Goal: Information Seeking & Learning: Check status

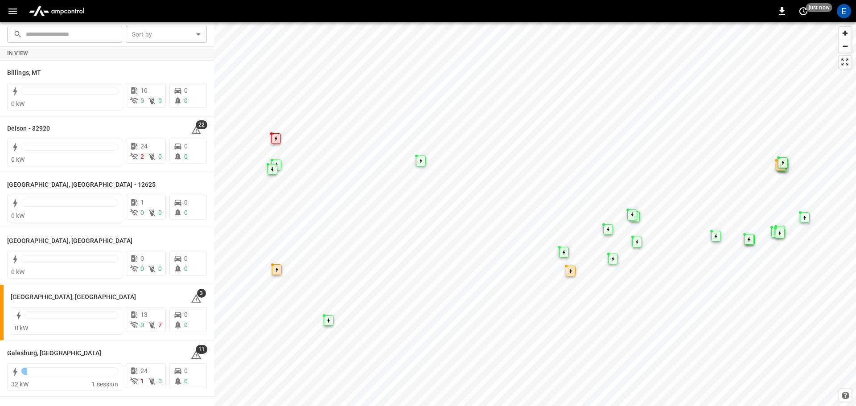
click at [16, 12] on icon "button" at bounding box center [12, 11] width 11 height 11
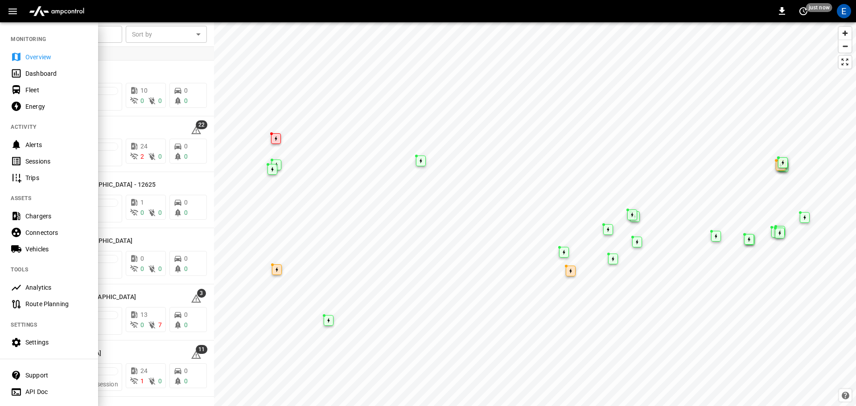
click at [37, 89] on div "Fleet" at bounding box center [56, 90] width 62 height 9
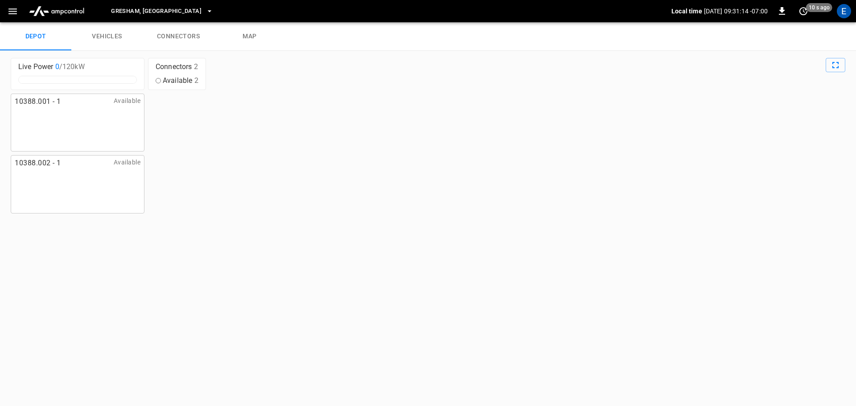
click at [108, 33] on link "vehicles" at bounding box center [106, 36] width 71 height 29
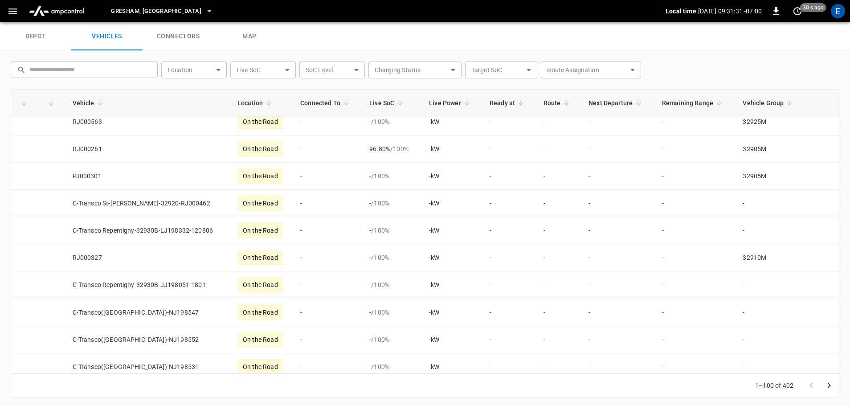
scroll to position [2462, 0]
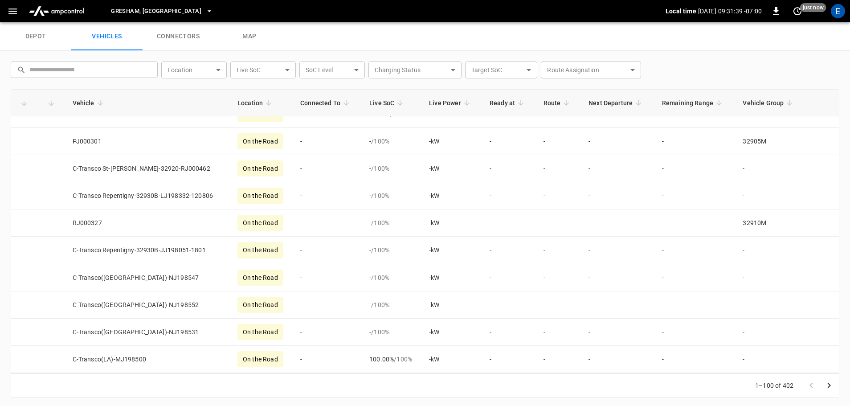
click at [830, 386] on icon "Go to next page" at bounding box center [829, 385] width 11 height 11
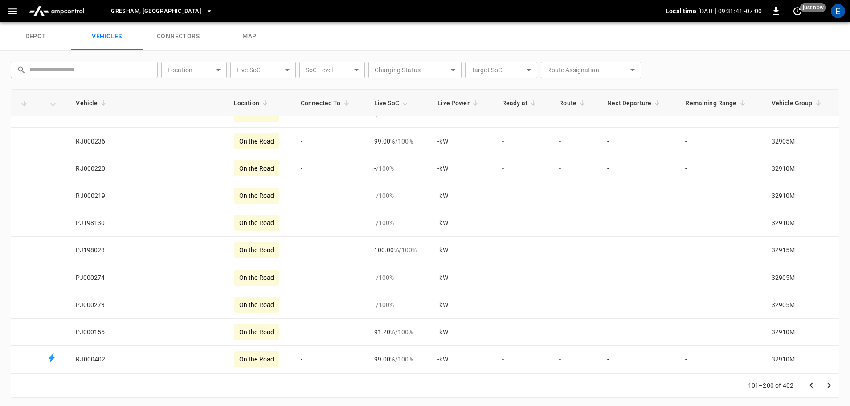
click at [827, 386] on icon "Go to next page" at bounding box center [829, 385] width 11 height 11
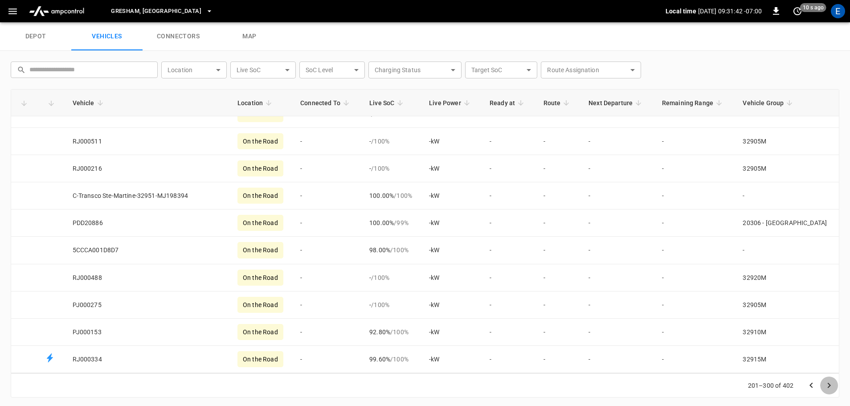
click at [828, 386] on icon "Go to next page" at bounding box center [829, 385] width 11 height 11
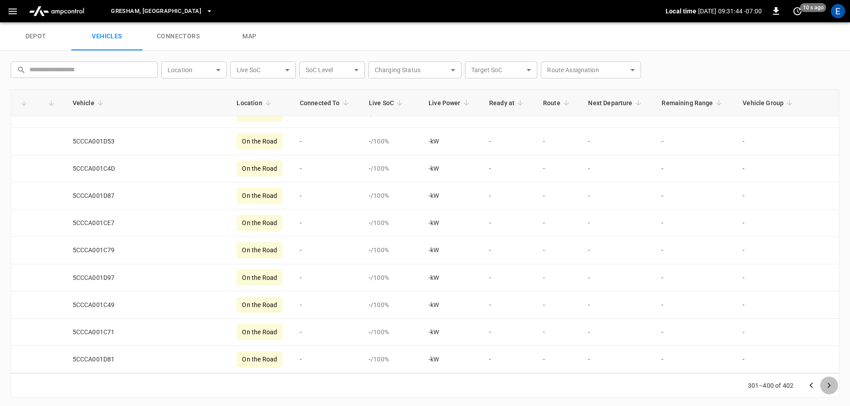
click at [828, 386] on icon "Go to next page" at bounding box center [829, 385] width 11 height 11
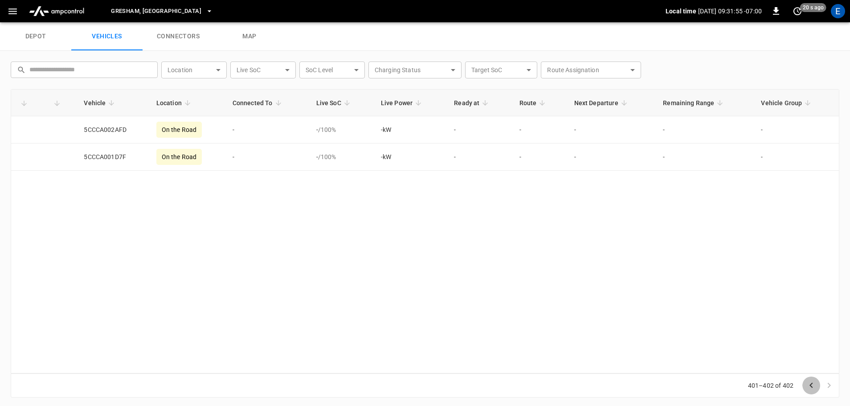
click at [811, 385] on icon "Go to previous page" at bounding box center [811, 384] width 3 height 5
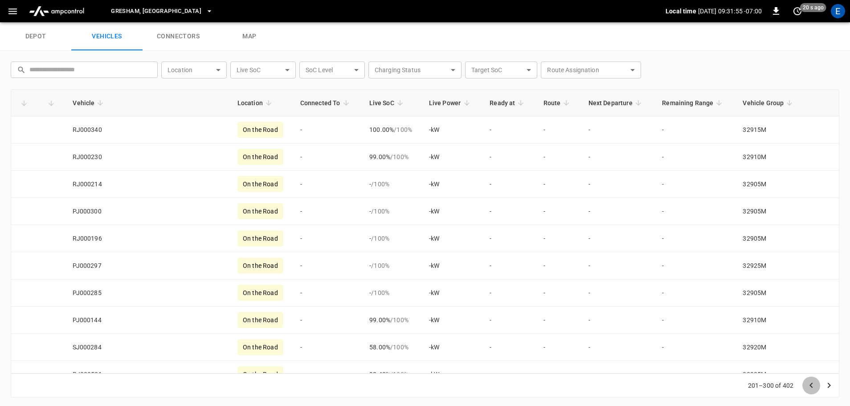
click at [811, 385] on icon "Go to previous page" at bounding box center [811, 384] width 3 height 5
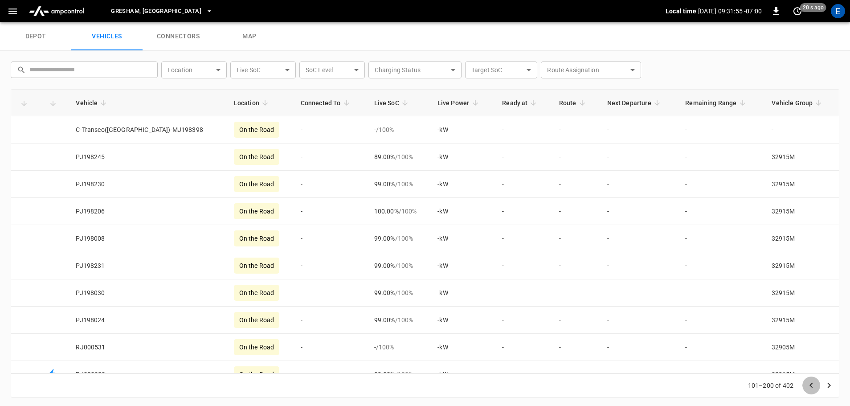
click at [811, 385] on icon "Go to previous page" at bounding box center [811, 384] width 3 height 5
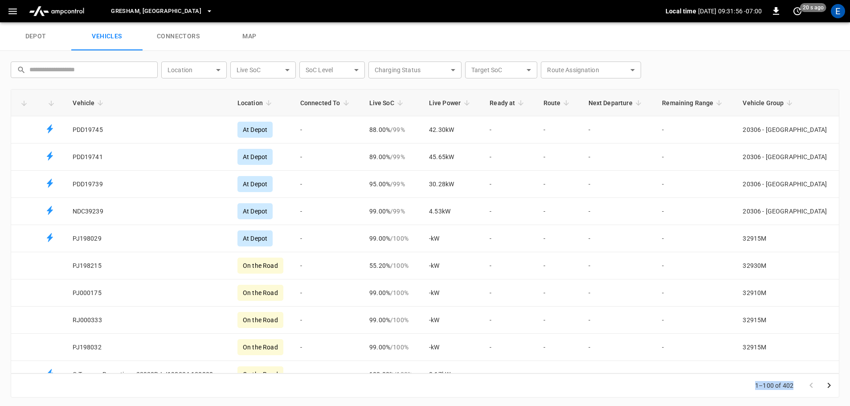
click at [811, 385] on div at bounding box center [821, 386] width 36 height 18
click at [205, 10] on icon "button" at bounding box center [209, 11] width 9 height 9
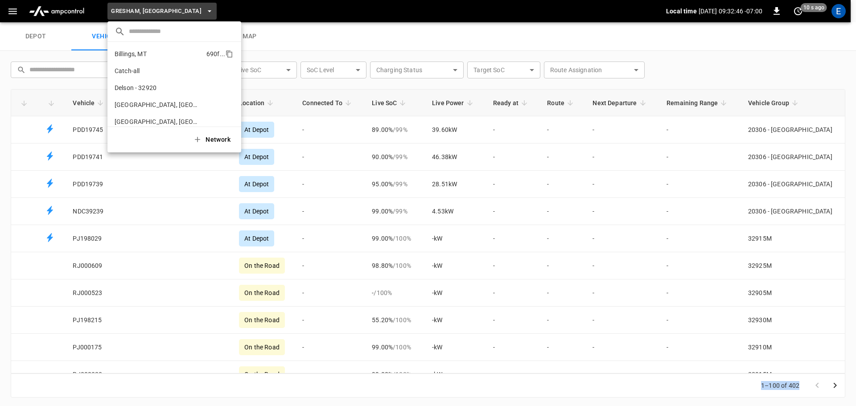
click at [130, 49] on p "Billings, MT" at bounding box center [131, 53] width 32 height 9
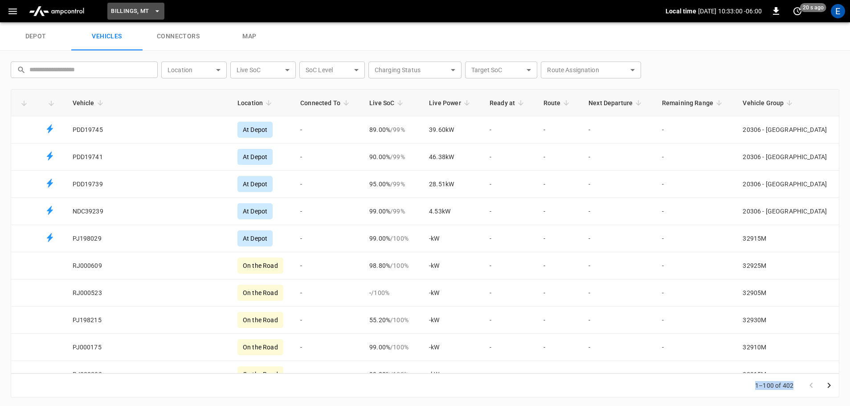
click at [133, 11] on span "Billings, MT" at bounding box center [130, 11] width 38 height 10
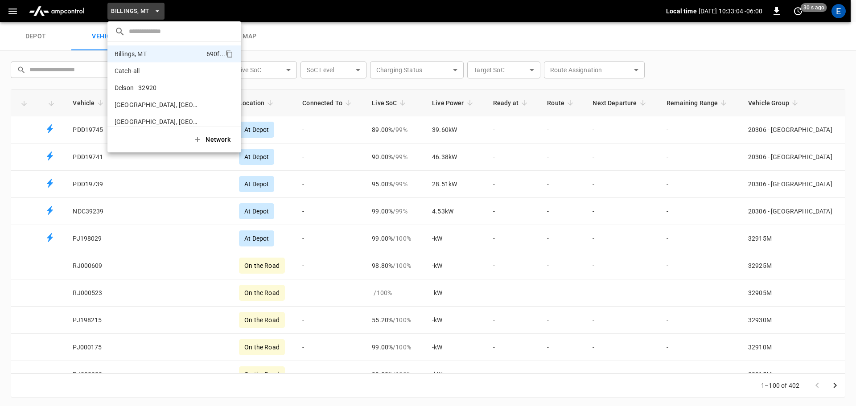
click at [300, 36] on div at bounding box center [428, 203] width 856 height 406
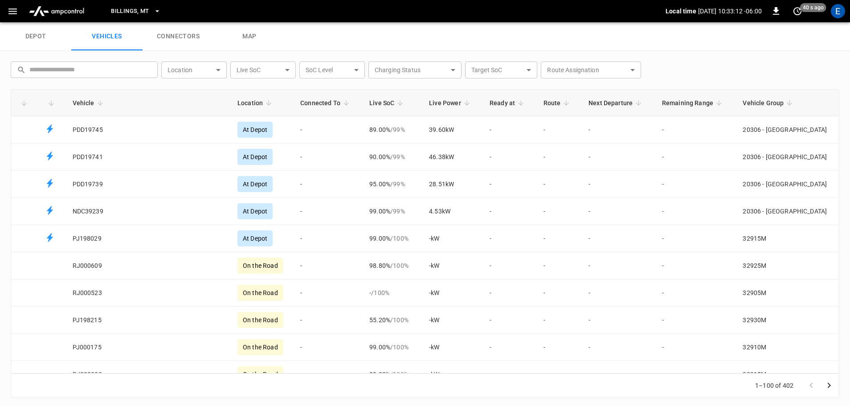
click at [119, 11] on span "Billings, MT" at bounding box center [130, 11] width 38 height 10
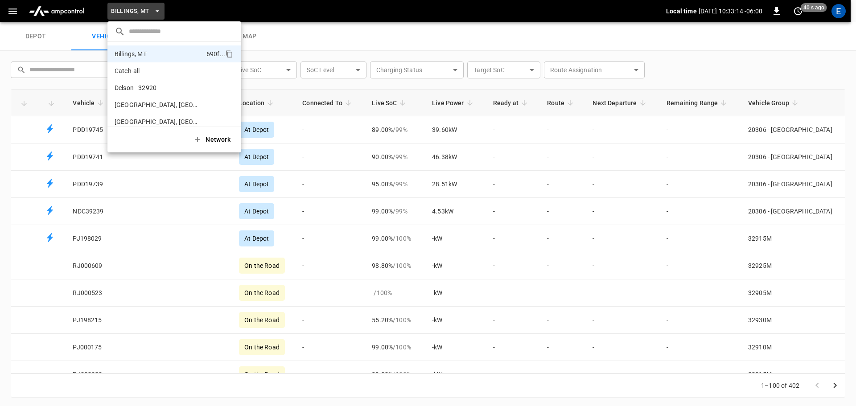
click at [300, 13] on div at bounding box center [428, 203] width 856 height 406
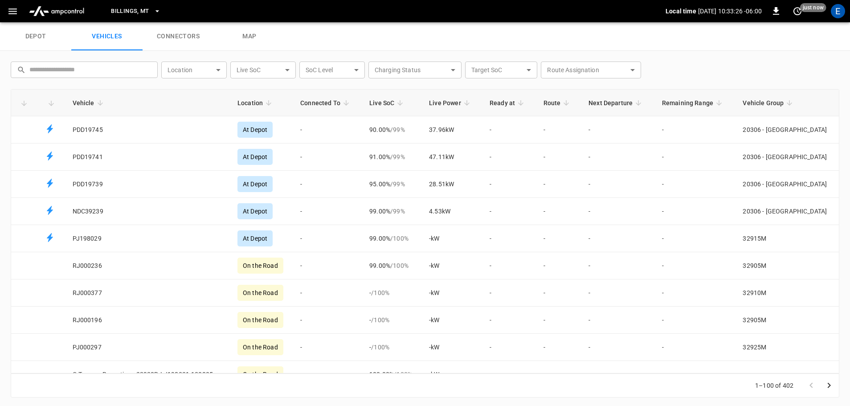
click at [794, 102] on icon "Fleet vehicles table" at bounding box center [790, 103] width 8 height 8
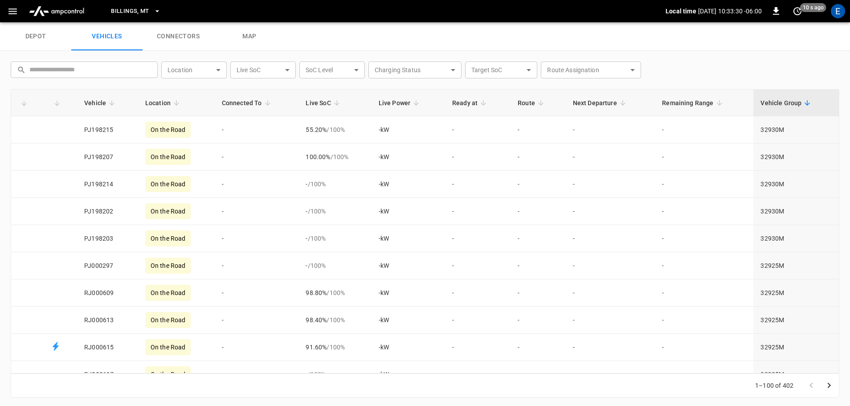
click at [803, 102] on icon "Fleet vehicles table" at bounding box center [807, 103] width 8 height 8
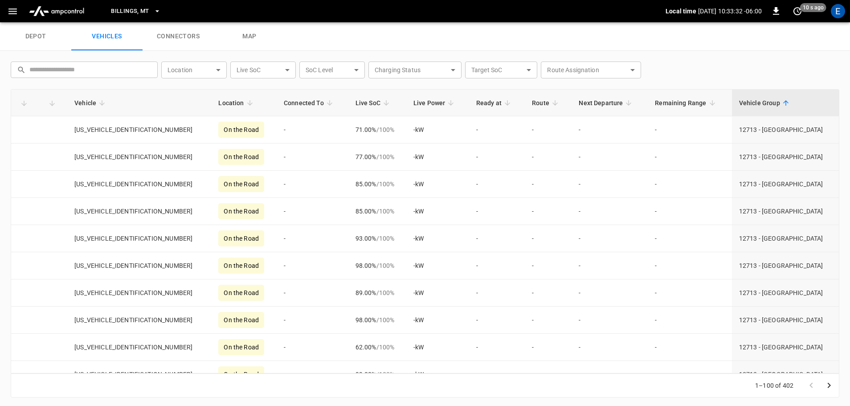
click at [790, 105] on icon "Fleet vehicles table" at bounding box center [786, 103] width 8 height 8
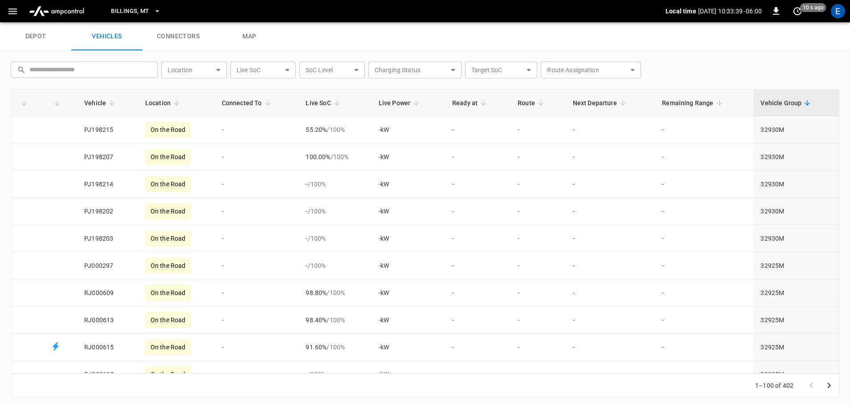
click at [805, 97] on th "Vehicle Group" at bounding box center [797, 103] width 86 height 27
click at [13, 11] on icon "button" at bounding box center [12, 11] width 11 height 11
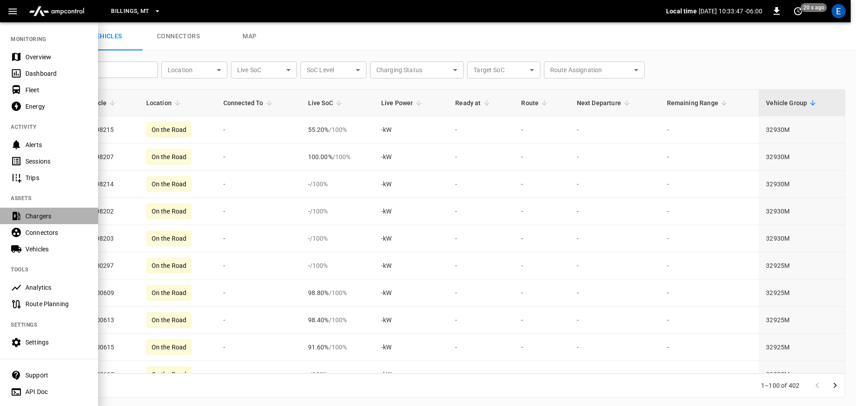
click at [38, 215] on div "Chargers" at bounding box center [56, 216] width 62 height 9
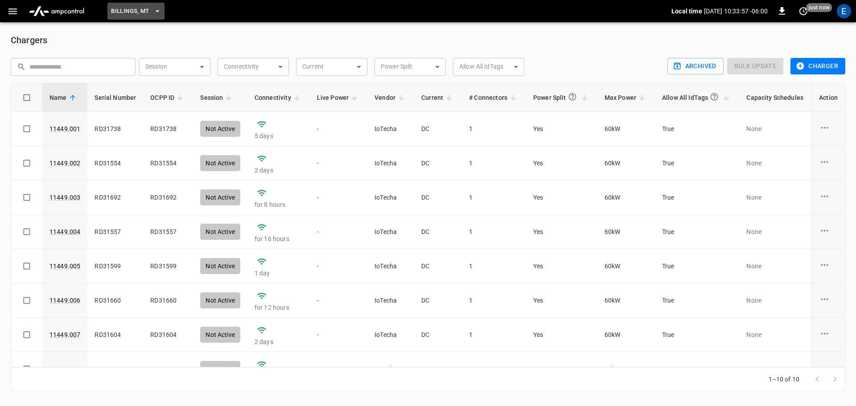
click at [154, 9] on icon "button" at bounding box center [157, 11] width 9 height 9
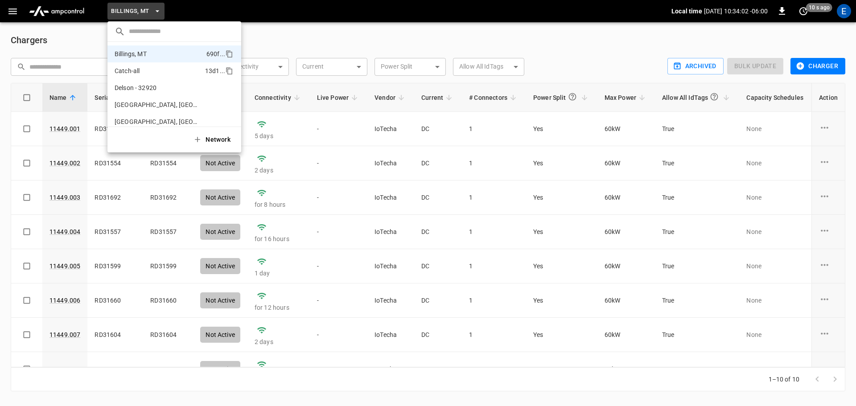
click at [119, 70] on p "Catch-all" at bounding box center [127, 70] width 25 height 9
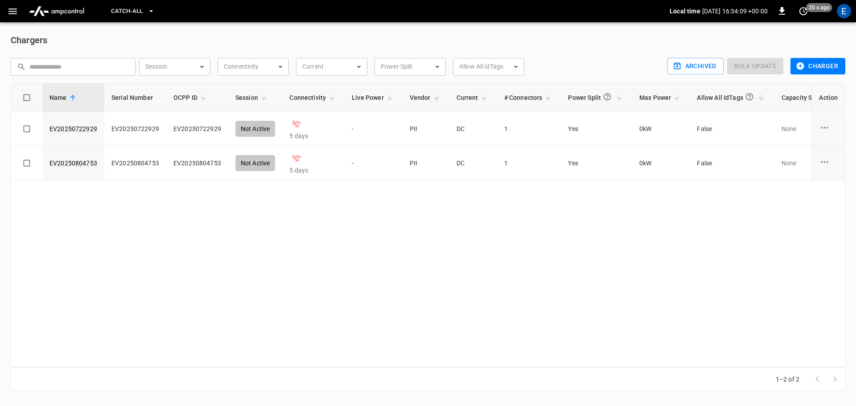
click at [149, 11] on icon "button" at bounding box center [151, 11] width 9 height 9
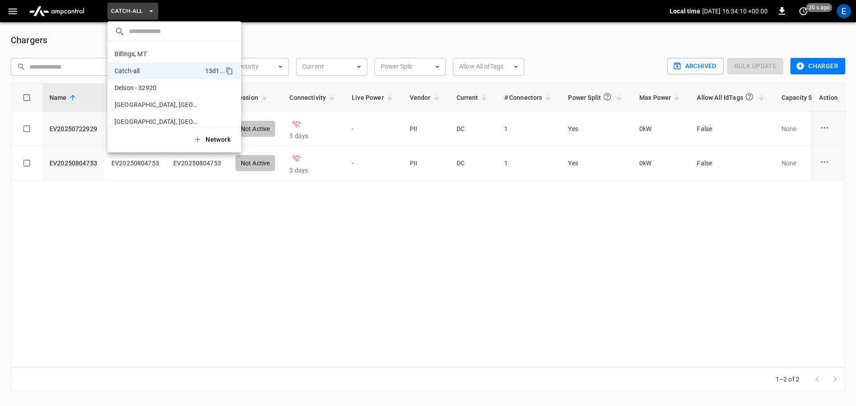
scroll to position [14, 0]
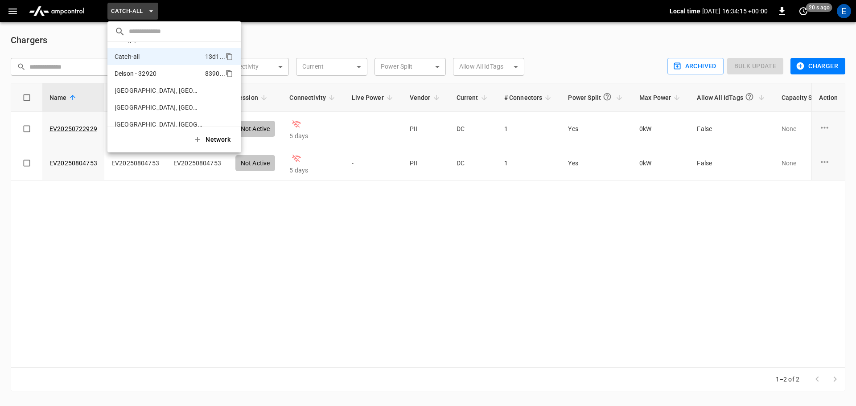
click at [127, 74] on p "Delson - 32920" at bounding box center [136, 73] width 42 height 9
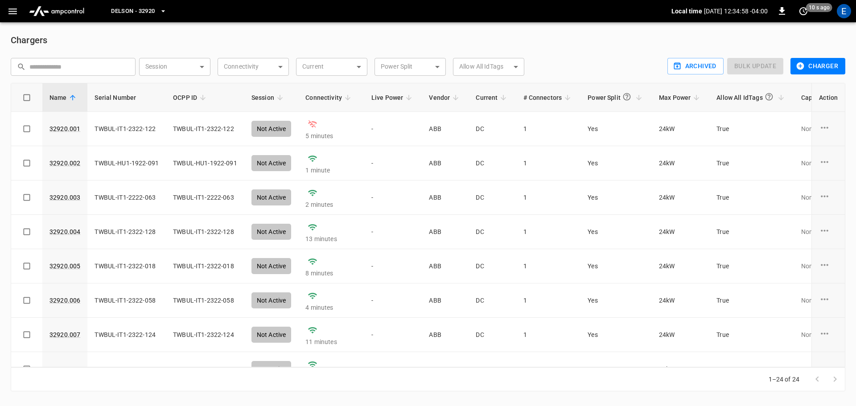
click at [12, 10] on icon "button" at bounding box center [12, 11] width 11 height 11
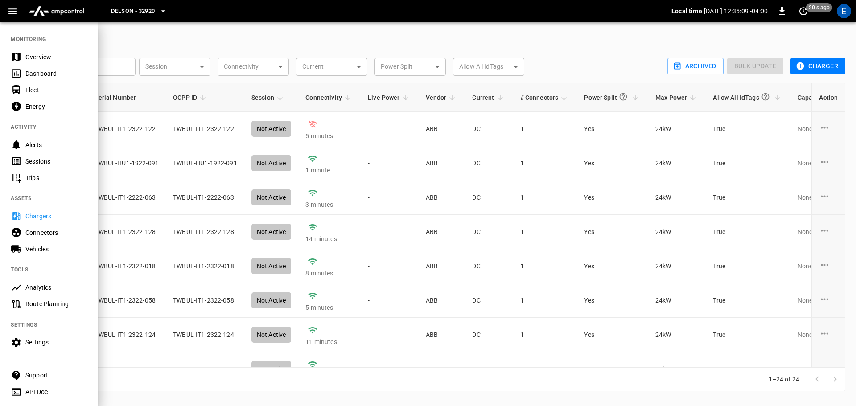
click at [33, 160] on div "Sessions" at bounding box center [56, 161] width 62 height 9
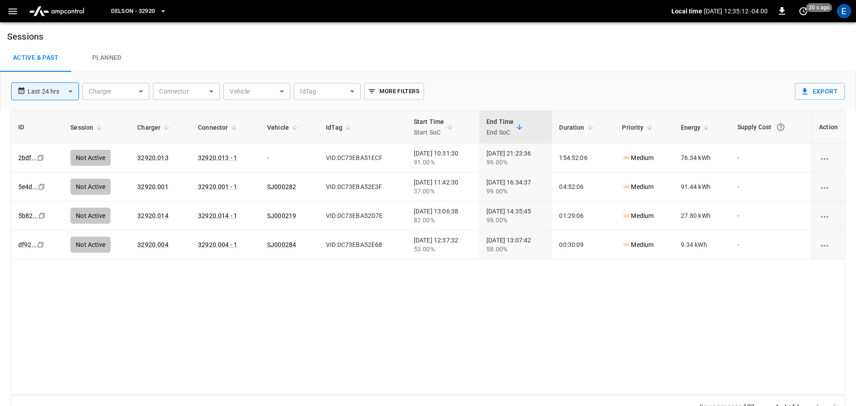
click at [68, 92] on body "**********" at bounding box center [428, 209] width 856 height 419
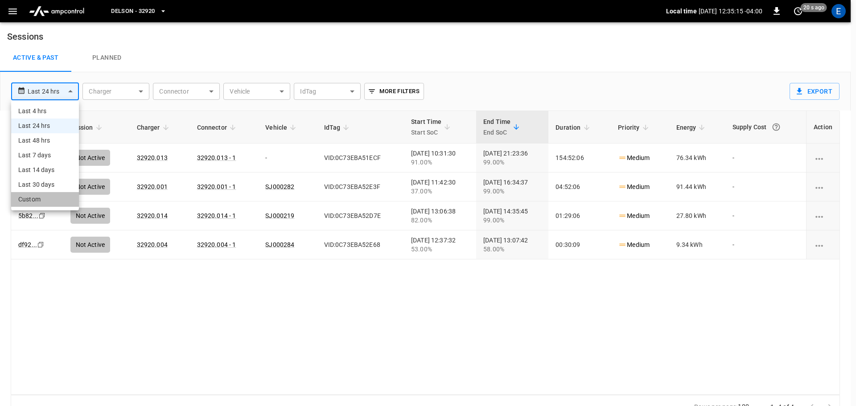
click at [28, 199] on li "Custom" at bounding box center [45, 199] width 68 height 15
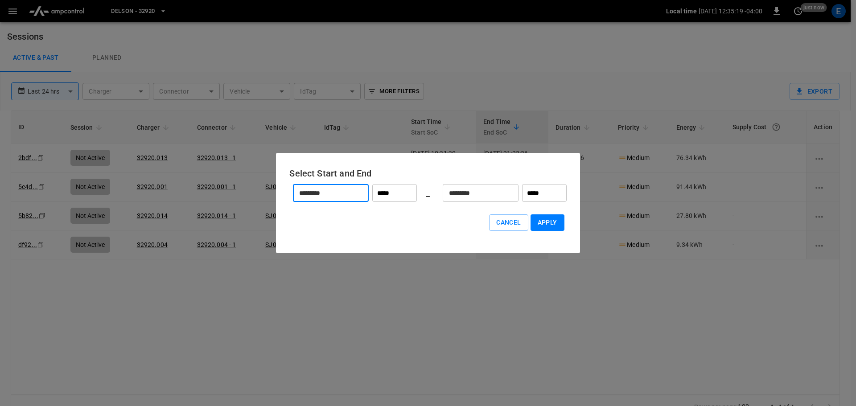
click at [334, 193] on input "*********" at bounding box center [326, 193] width 66 height 24
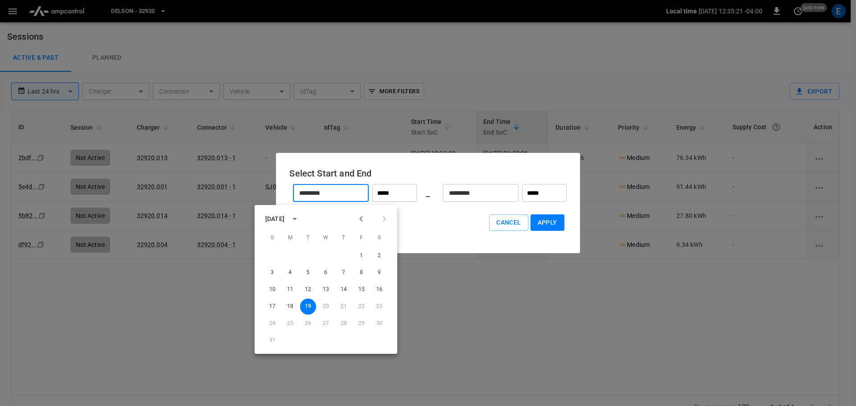
drag, startPoint x: 334, startPoint y: 193, endPoint x: 289, endPoint y: 193, distance: 45.5
click at [289, 193] on div "Select Start and End ********* ​ ***** _ ********* ​ ***** Cancel Apply" at bounding box center [427, 203] width 303 height 100
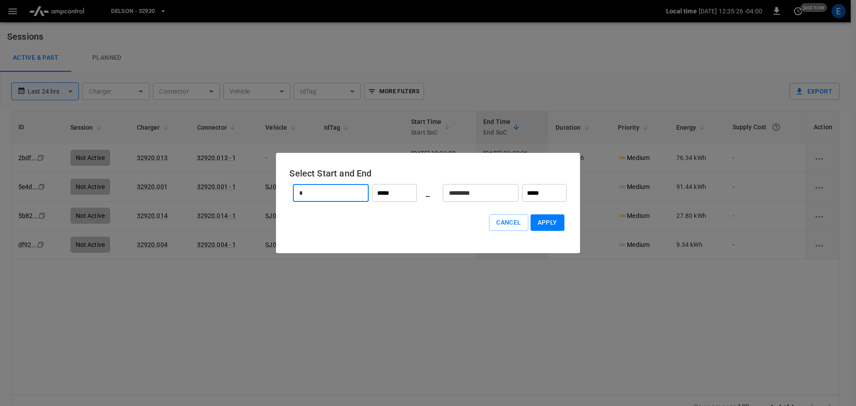
type input "**********"
click at [397, 193] on input "*****" at bounding box center [394, 193] width 45 height 18
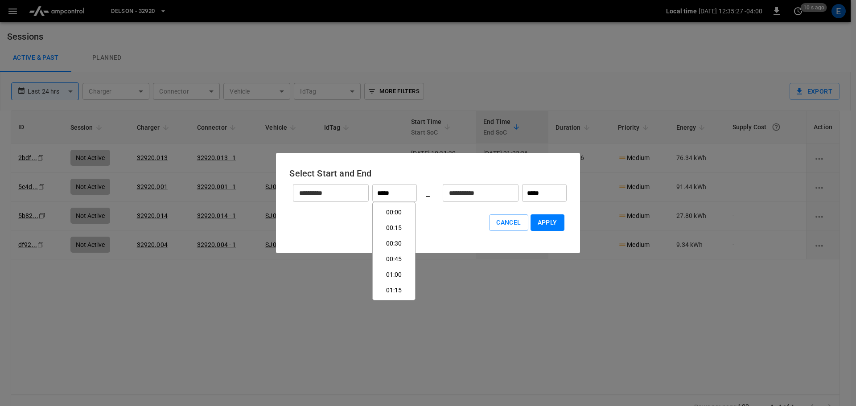
scroll to position [741, 0]
drag, startPoint x: 395, startPoint y: 194, endPoint x: 352, endPoint y: 181, distance: 44.1
click at [352, 181] on div "**********" at bounding box center [427, 192] width 277 height 25
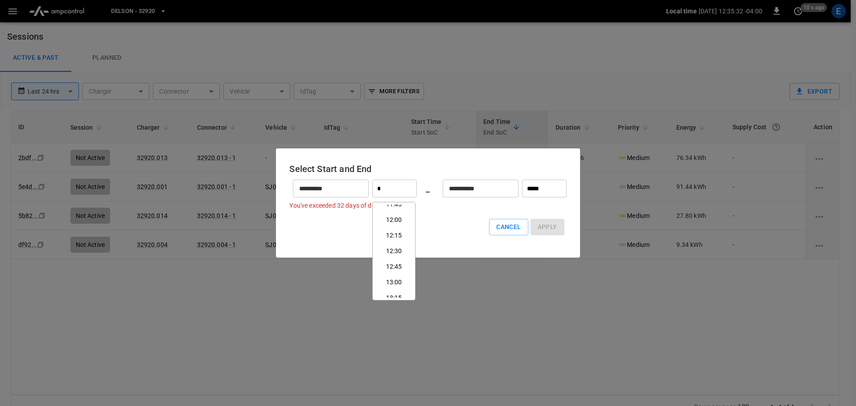
type input "*****"
click at [473, 185] on input "**********" at bounding box center [475, 189] width 66 height 24
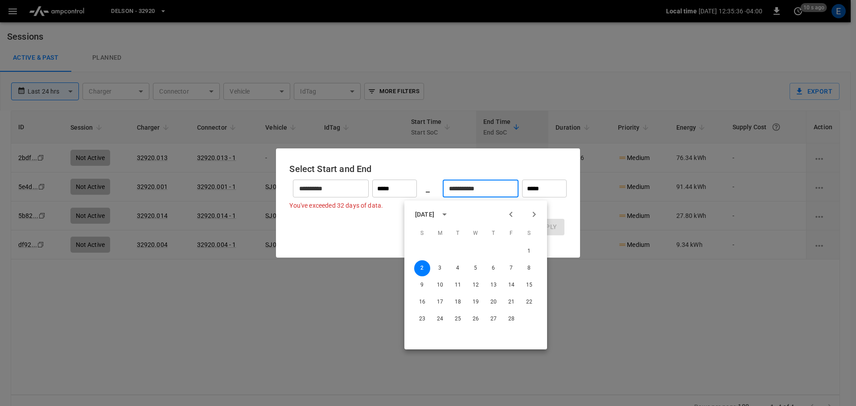
drag, startPoint x: 496, startPoint y: 187, endPoint x: 419, endPoint y: 182, distance: 77.7
click at [419, 182] on div "**********" at bounding box center [427, 188] width 277 height 25
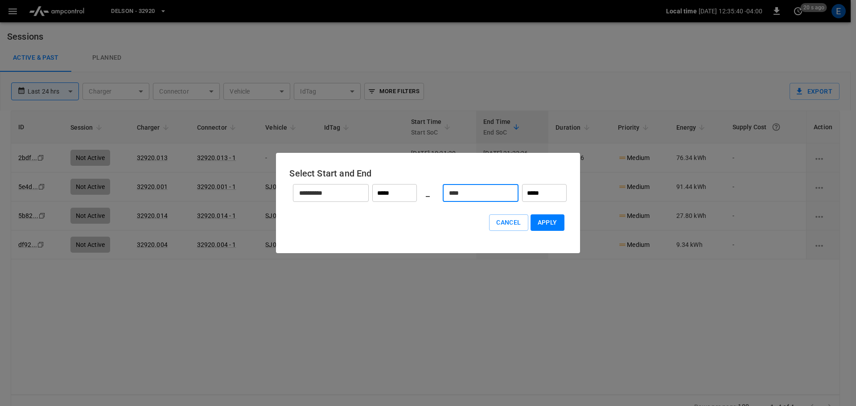
type input "*******"
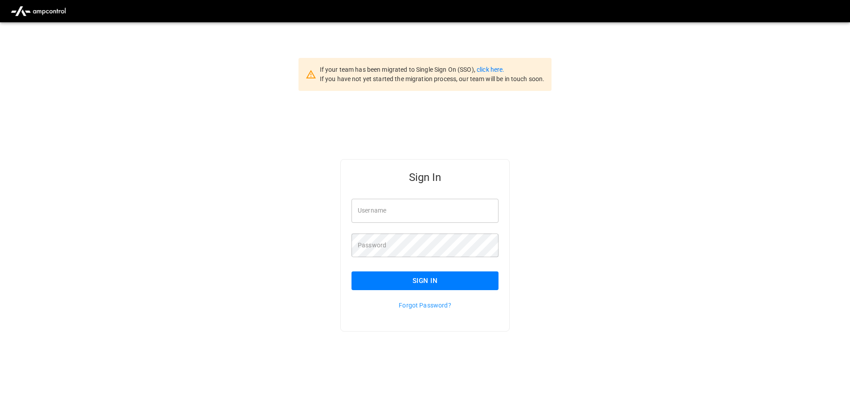
type input "**********"
click at [419, 279] on button "Sign In" at bounding box center [425, 280] width 147 height 19
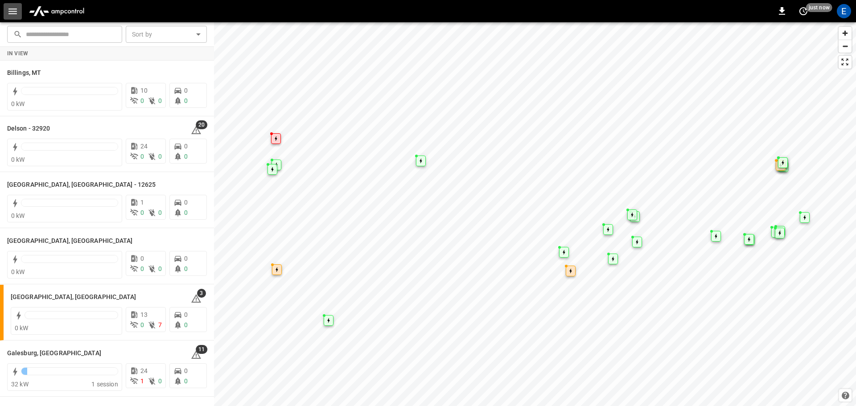
click at [17, 7] on icon "button" at bounding box center [12, 11] width 11 height 11
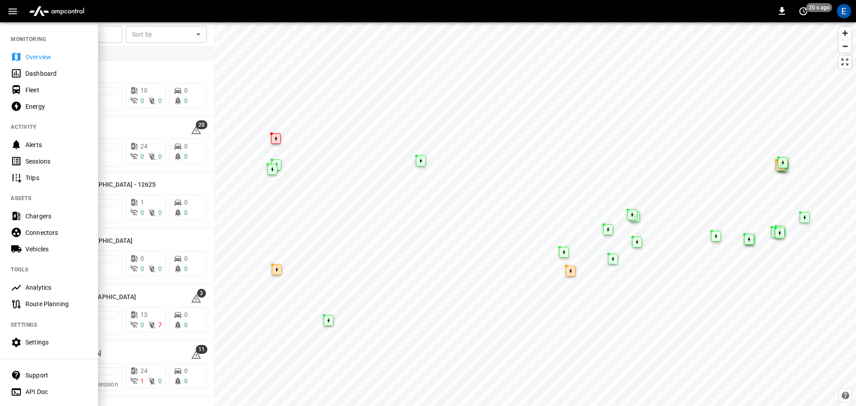
click at [28, 161] on div "Sessions" at bounding box center [56, 161] width 62 height 9
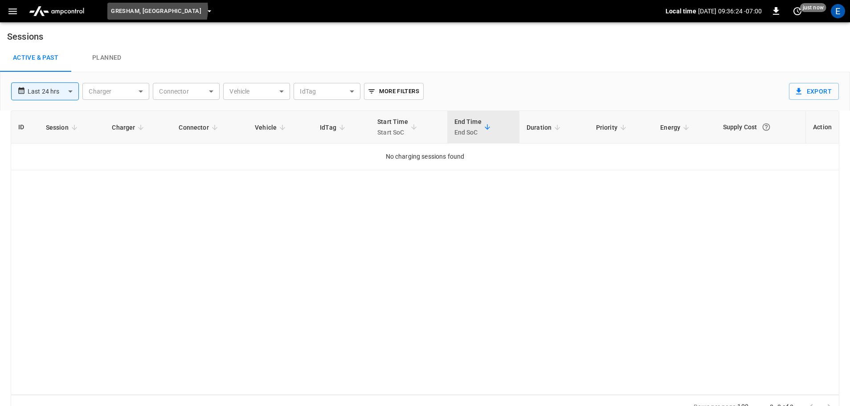
click at [205, 9] on icon "button" at bounding box center [209, 11] width 9 height 9
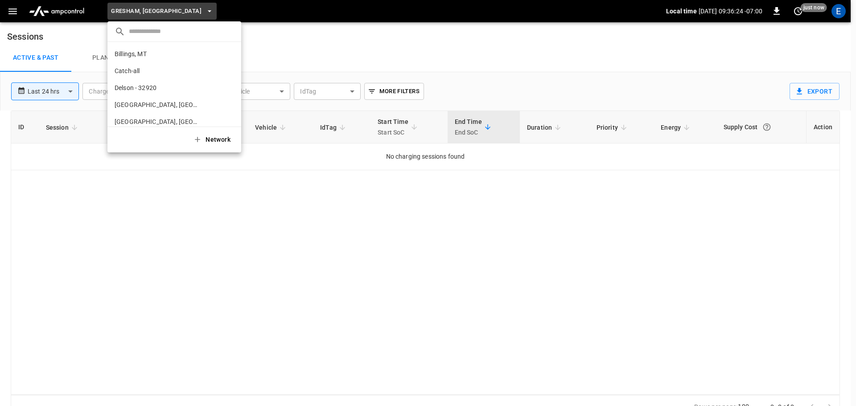
scroll to position [116, 0]
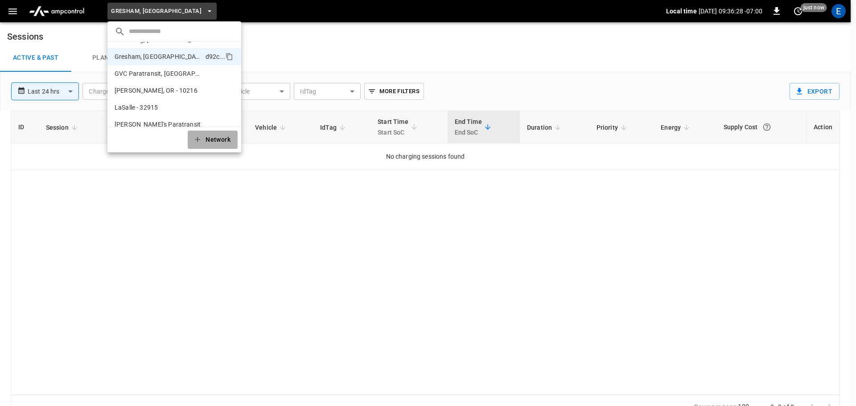
click at [197, 140] on icon "button" at bounding box center [197, 139] width 5 height 5
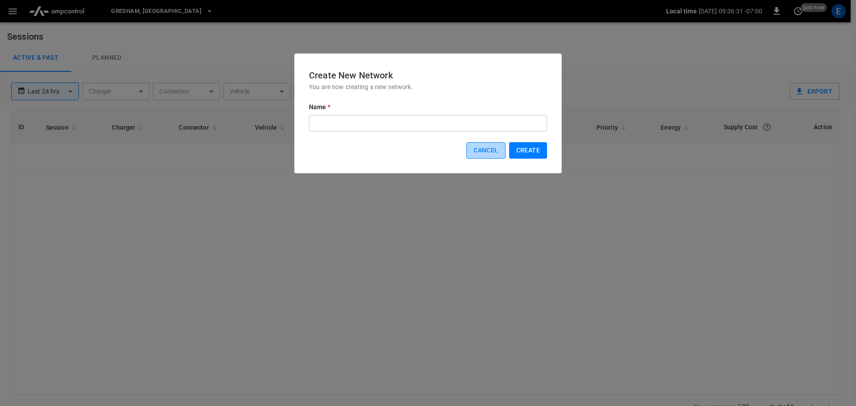
click at [481, 148] on button "Cancel" at bounding box center [485, 150] width 39 height 16
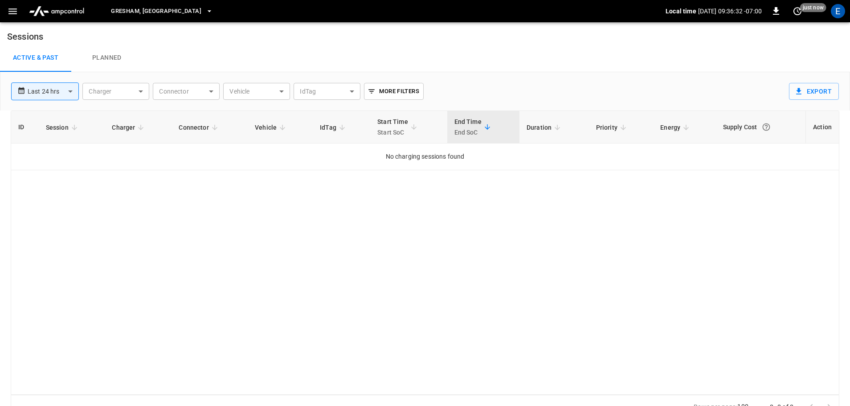
click at [127, 10] on span "Gresham, [GEOGRAPHIC_DATA]" at bounding box center [156, 11] width 90 height 10
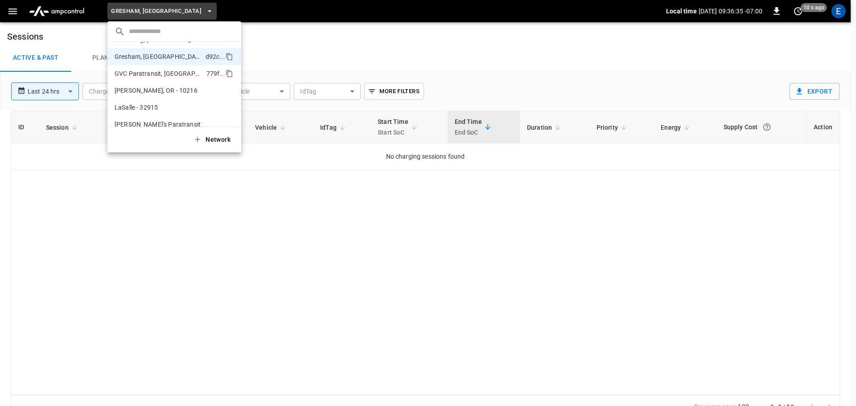
click at [131, 73] on p "GVC Paratransit, [GEOGRAPHIC_DATA]" at bounding box center [159, 73] width 88 height 9
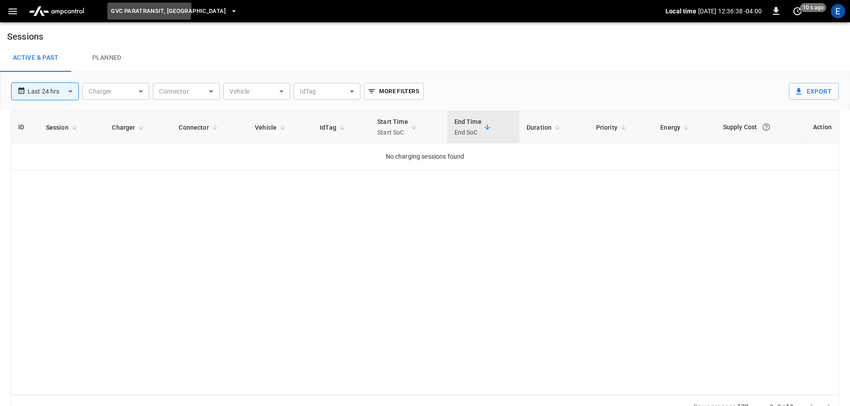
click at [142, 9] on span "GVC Paratransit, [GEOGRAPHIC_DATA]" at bounding box center [168, 11] width 115 height 10
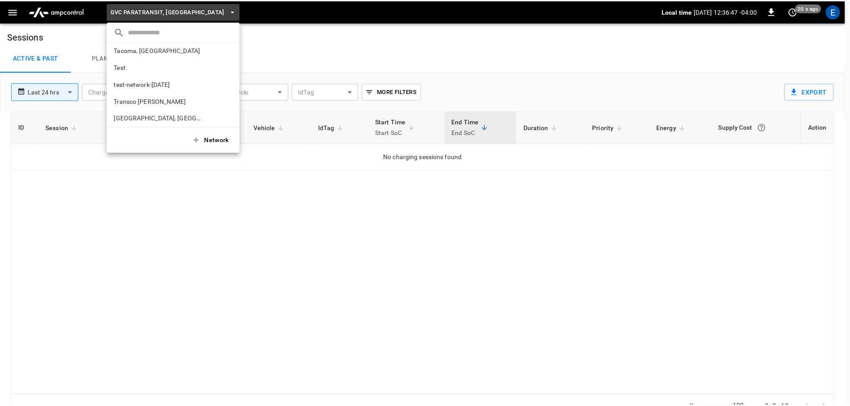
scroll to position [397, 0]
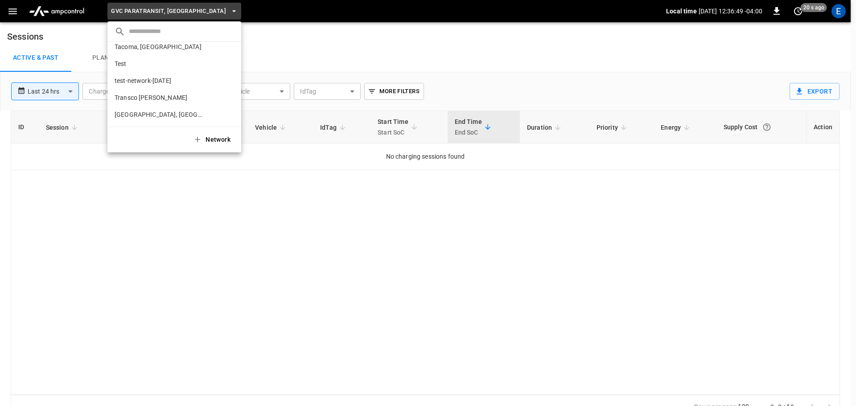
click at [137, 213] on div at bounding box center [428, 203] width 856 height 406
